Goal: Entertainment & Leisure: Consume media (video, audio)

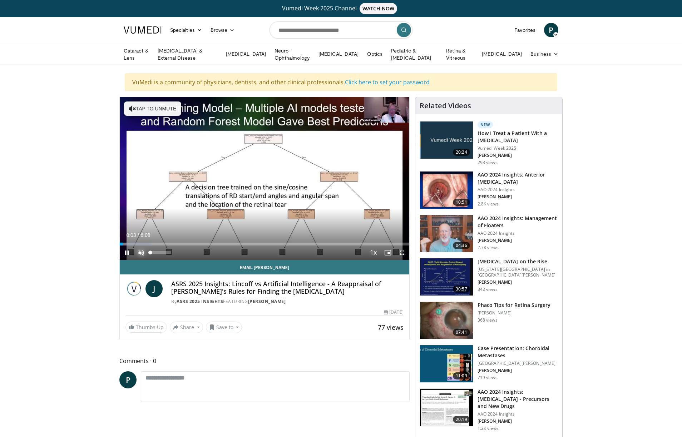
click at [141, 250] on span "Video Player" at bounding box center [141, 253] width 14 height 14
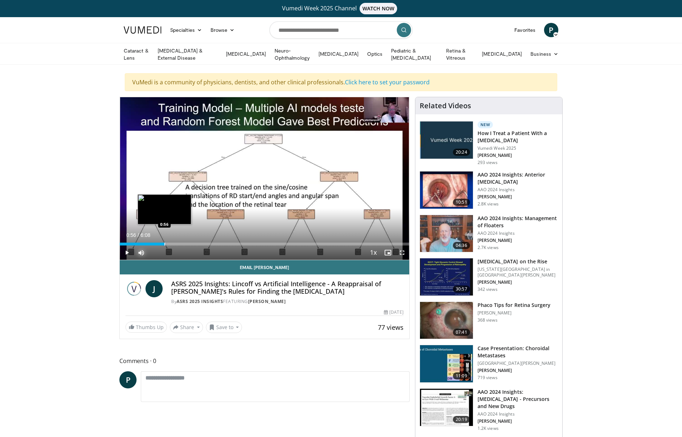
click at [165, 244] on div "Progress Bar" at bounding box center [165, 244] width 1 height 3
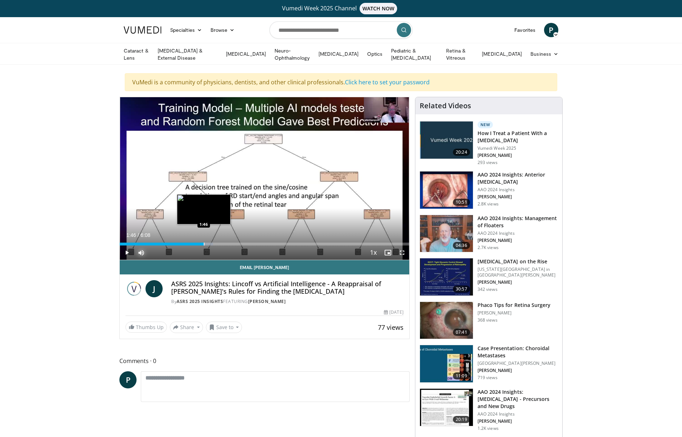
click at [204, 244] on div "Progress Bar" at bounding box center [204, 244] width 1 height 3
click at [230, 243] on div "Progress Bar" at bounding box center [230, 244] width 1 height 3
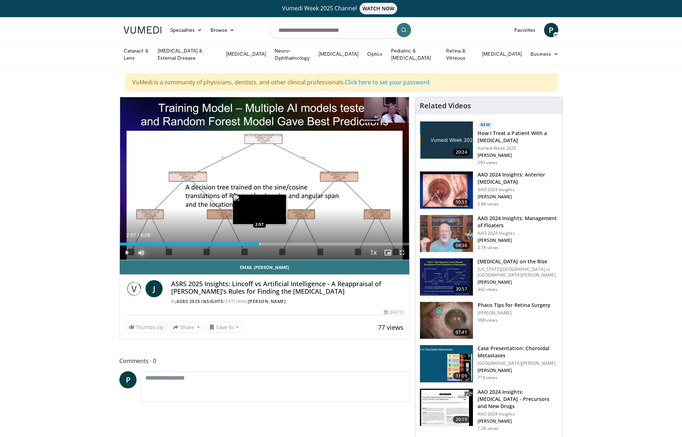
click at [260, 243] on div "Progress Bar" at bounding box center [260, 244] width 1 height 3
click at [0, 0] on div "Progress Bar" at bounding box center [0, 0] width 0 height 0
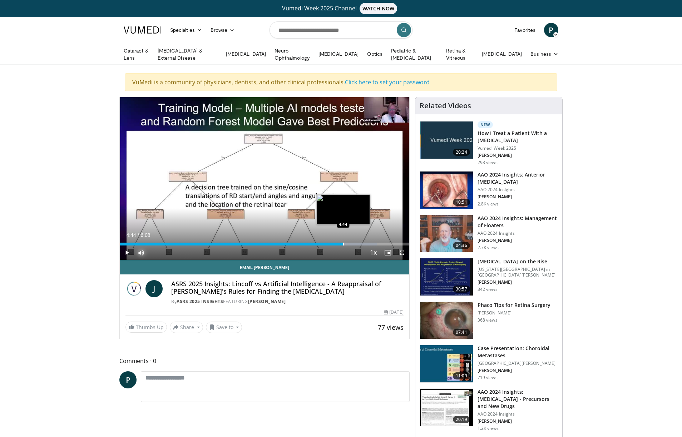
click at [343, 243] on div "Progress Bar" at bounding box center [343, 244] width 1 height 3
click at [373, 243] on div "Progress Bar" at bounding box center [373, 244] width 1 height 3
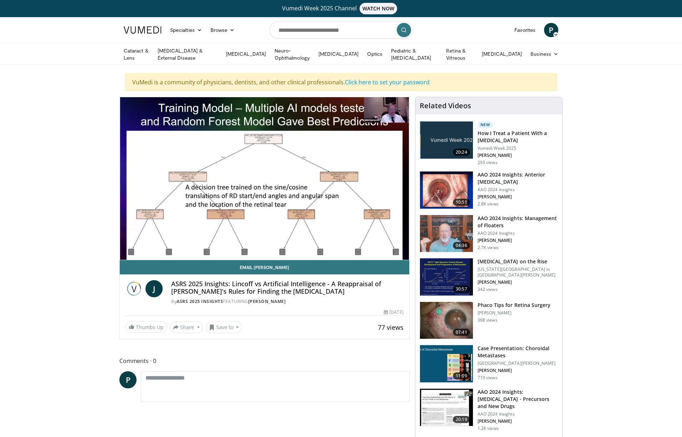
scroll to position [83, 0]
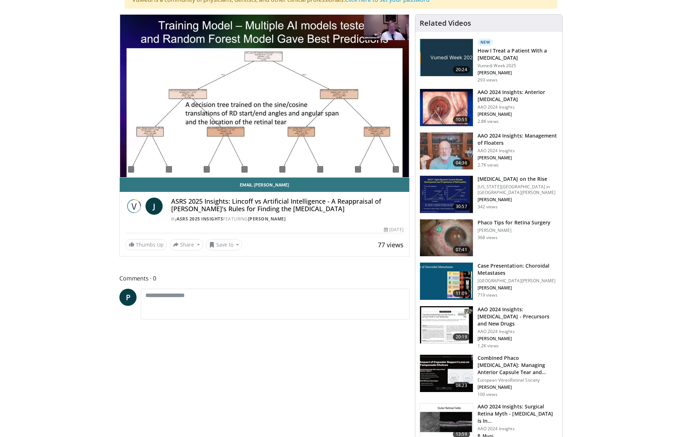
click at [501, 53] on h3 "How I Treat a Patient With a [MEDICAL_DATA]" at bounding box center [518, 54] width 80 height 14
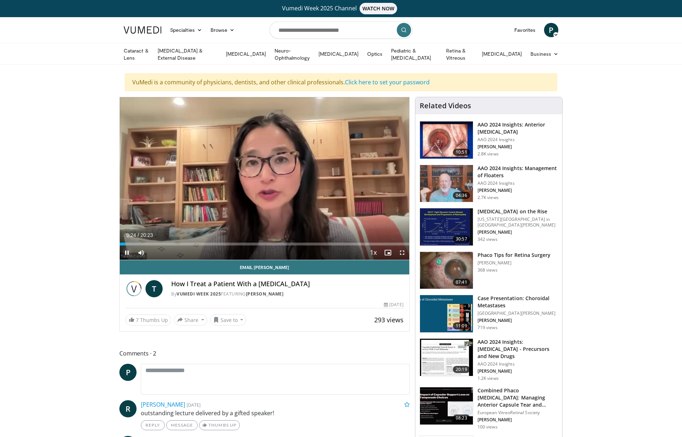
click at [128, 250] on span "Video Player" at bounding box center [127, 253] width 14 height 14
click at [128, 249] on span "Video Player" at bounding box center [127, 253] width 14 height 14
click at [144, 241] on div "Loaded : 0.00% 01:45 01:45" at bounding box center [265, 242] width 290 height 7
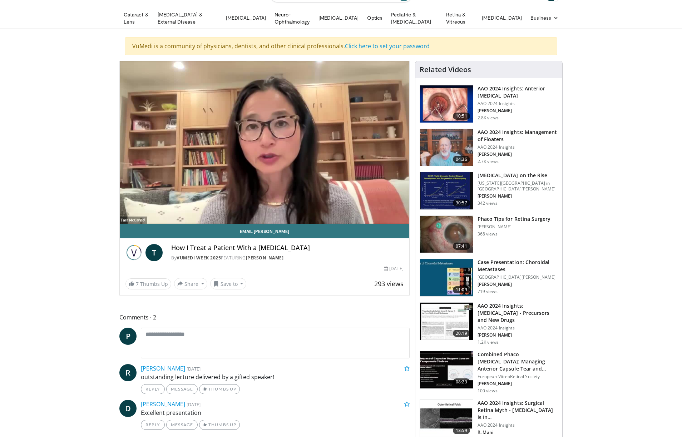
scroll to position [26, 0]
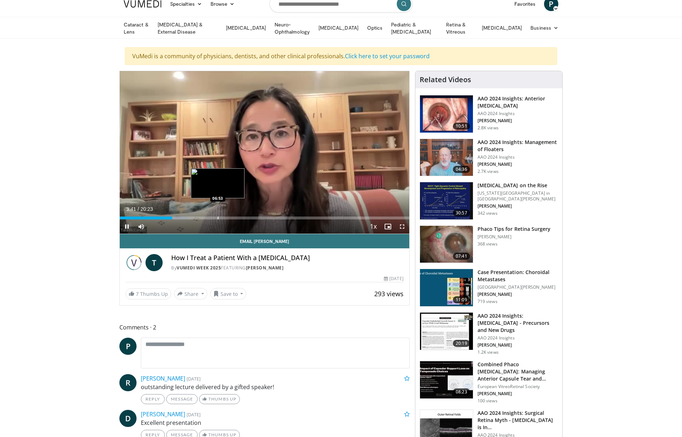
click at [218, 218] on div "Progress Bar" at bounding box center [218, 218] width 1 height 3
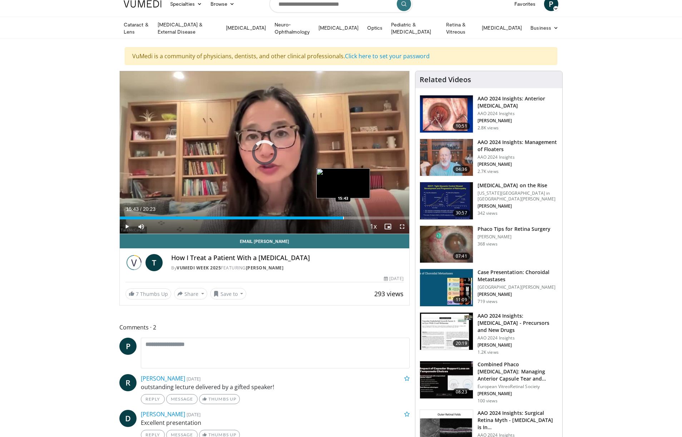
click at [343, 217] on div "Progress Bar" at bounding box center [343, 218] width 1 height 3
click at [366, 217] on div "Progress Bar" at bounding box center [366, 218] width 1 height 3
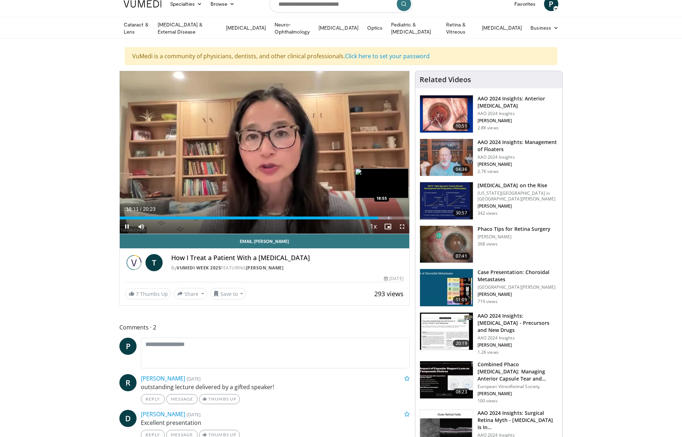
click at [388, 218] on video-js "**********" at bounding box center [265, 152] width 290 height 163
click at [398, 217] on div "Progress Bar" at bounding box center [398, 218] width 1 height 3
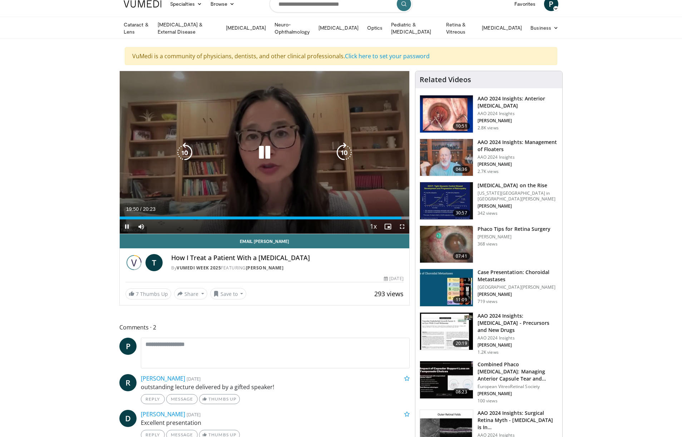
click at [128, 224] on span "Video Player" at bounding box center [127, 227] width 14 height 14
